Goal: Find specific page/section

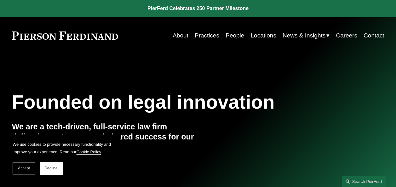
click at [237, 37] on link "People" at bounding box center [235, 36] width 19 height 12
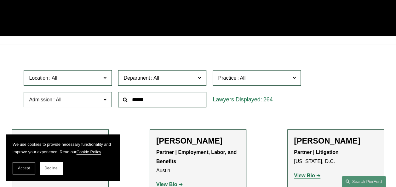
scroll to position [126, 0]
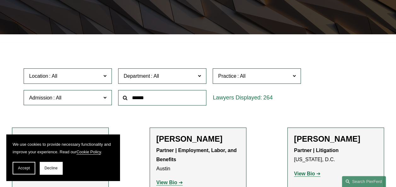
click at [142, 101] on input "text" at bounding box center [162, 97] width 88 height 15
type input "****"
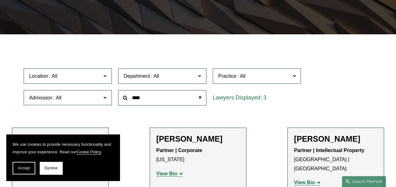
click at [168, 177] on strong "View Bio" at bounding box center [166, 173] width 21 height 5
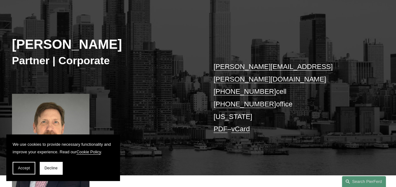
scroll to position [63, 0]
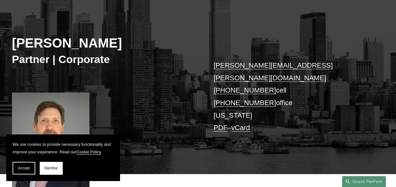
click at [30, 169] on span "Accept" at bounding box center [24, 168] width 12 height 4
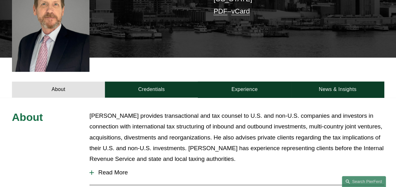
scroll to position [189, 0]
